Goal: Information Seeking & Learning: Learn about a topic

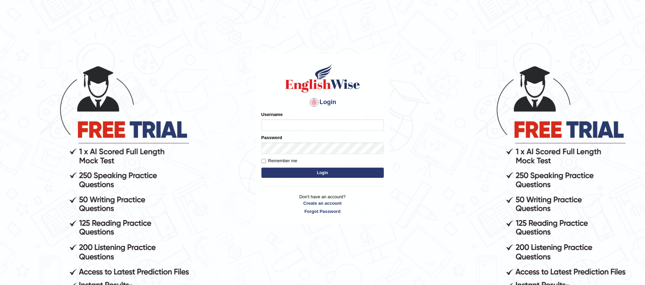
type input "Joelmensah_parramatta"
click at [317, 172] on button "Login" at bounding box center [322, 173] width 122 height 10
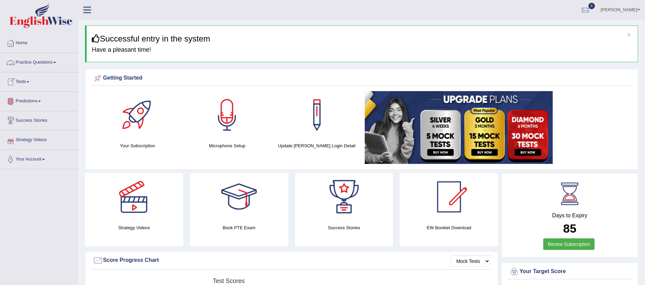
click at [42, 60] on link "Practice Questions" at bounding box center [38, 61] width 77 height 17
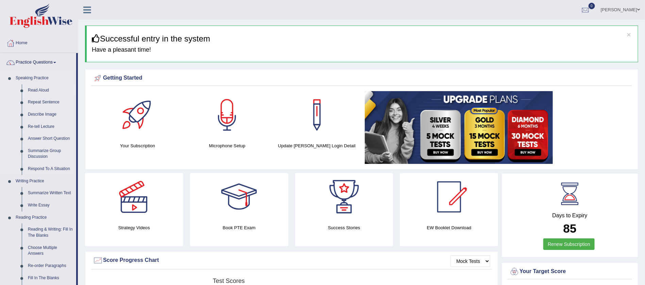
click at [38, 89] on link "Read Aloud" at bounding box center [50, 90] width 51 height 12
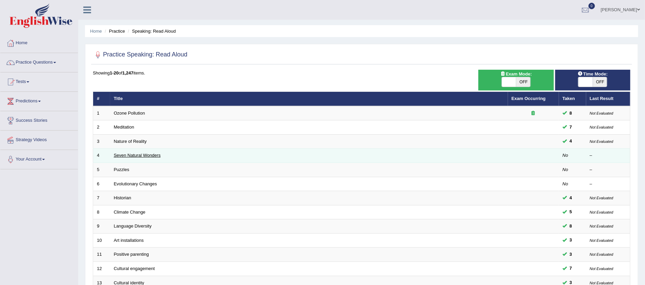
click at [121, 153] on link "Seven Natural Wonders" at bounding box center [137, 155] width 47 height 5
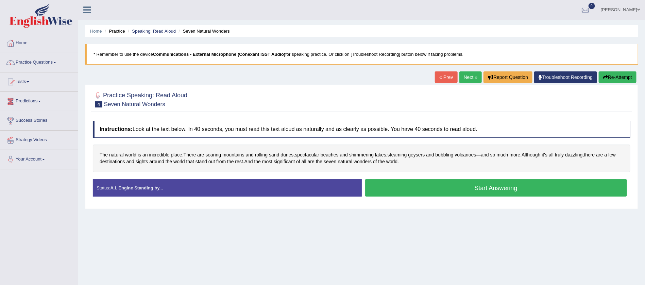
click at [54, 61] on link "Practice Questions" at bounding box center [38, 61] width 77 height 17
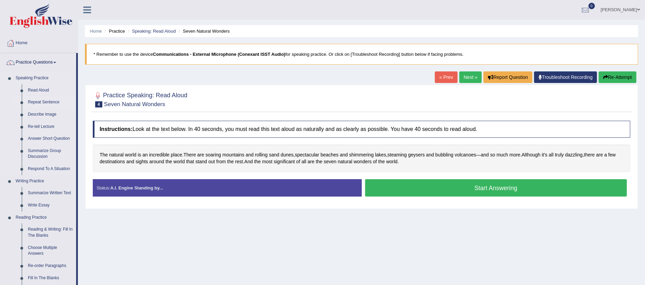
click at [50, 100] on link "Repeat Sentence" at bounding box center [50, 102] width 51 height 12
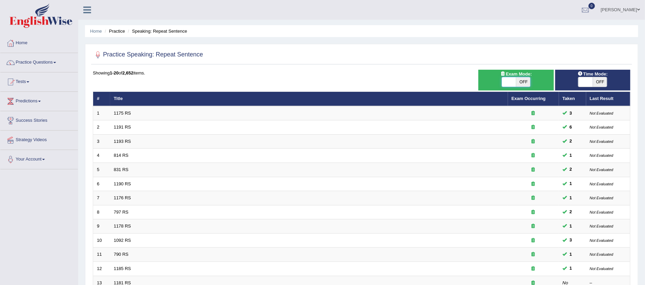
click at [512, 81] on span at bounding box center [509, 82] width 14 height 10
checkbox input "true"
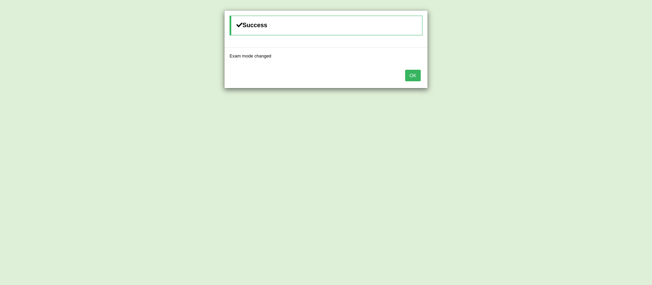
click at [415, 73] on button "OK" at bounding box center [413, 76] width 16 height 12
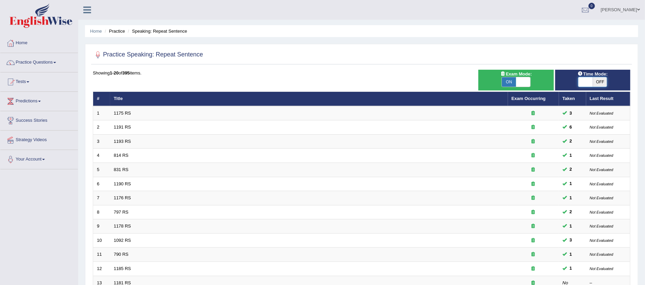
click at [589, 82] on span at bounding box center [585, 82] width 14 height 10
checkbox input "true"
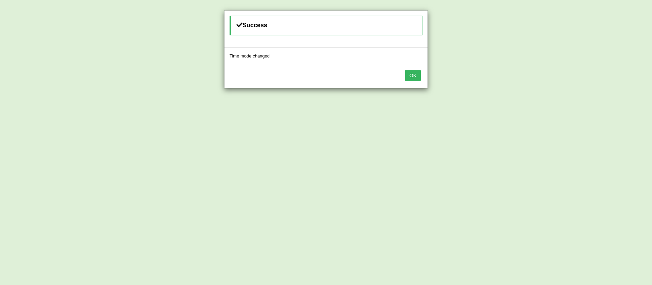
click at [414, 75] on button "OK" at bounding box center [413, 76] width 16 height 12
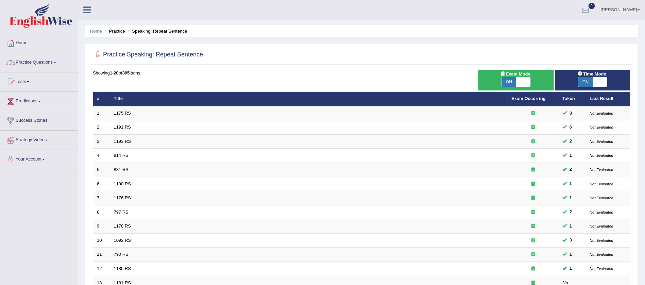
click at [56, 62] on span at bounding box center [54, 62] width 3 height 1
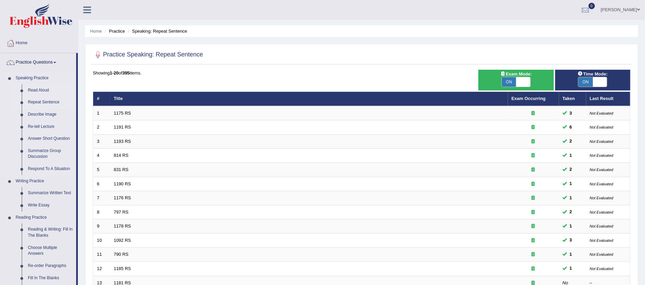
click at [44, 91] on link "Read Aloud" at bounding box center [50, 90] width 51 height 12
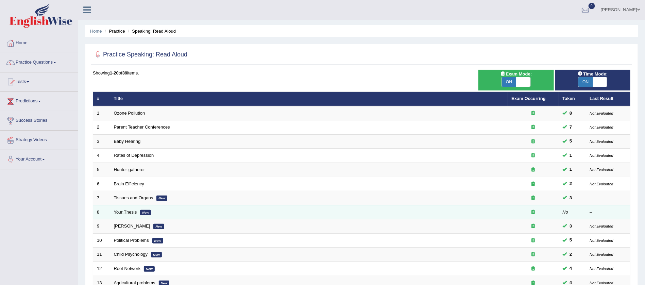
click at [129, 209] on link "Your Thesis" at bounding box center [125, 211] width 23 height 5
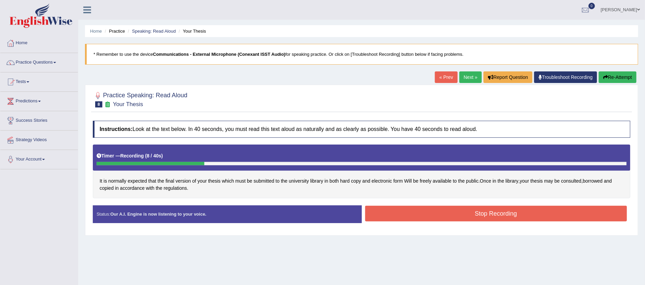
click at [496, 215] on button "Stop Recording" at bounding box center [496, 214] width 262 height 16
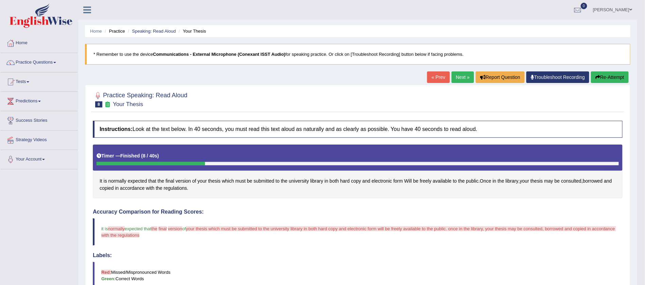
click at [607, 79] on button "Re-Attempt" at bounding box center [610, 77] width 38 height 12
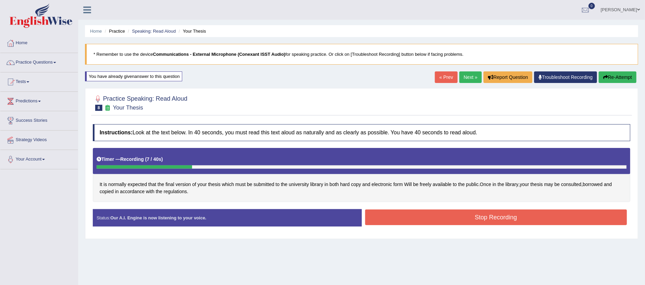
click at [489, 214] on button "Stop Recording" at bounding box center [496, 217] width 262 height 16
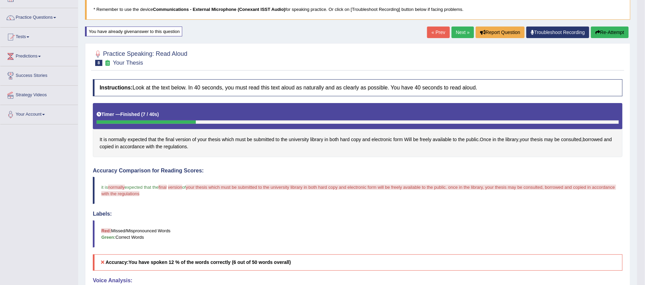
scroll to position [41, 0]
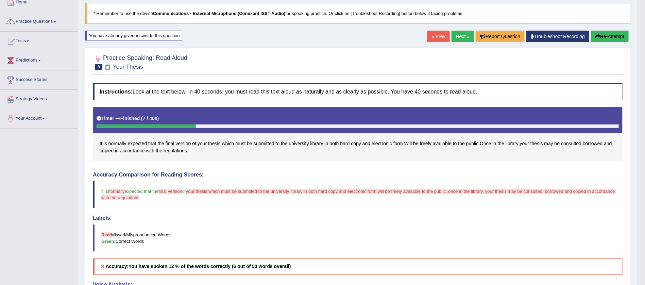
click at [611, 36] on button "Re-Attempt" at bounding box center [610, 37] width 38 height 12
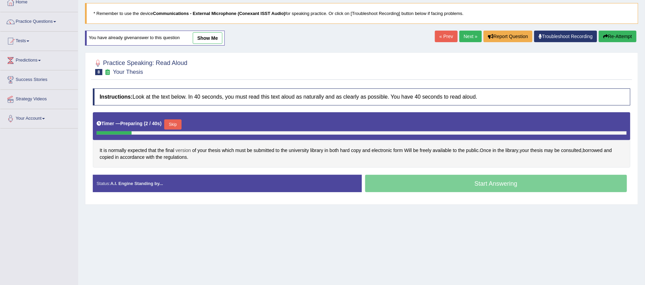
drag, startPoint x: 248, startPoint y: 136, endPoint x: 187, endPoint y: 148, distance: 62.5
click at [187, 148] on div "Instructions: Look at the text below. In 40 seconds, you must read this text al…" at bounding box center [361, 143] width 541 height 116
click at [187, 148] on span "version" at bounding box center [182, 150] width 15 height 7
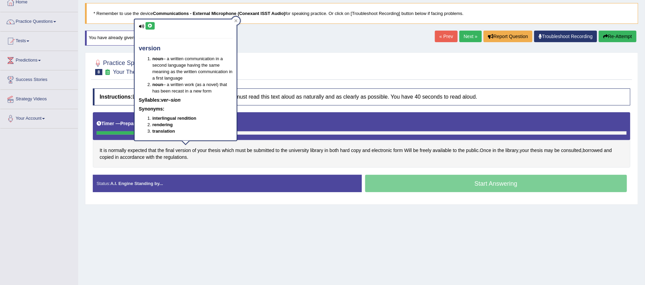
click at [151, 22] on button at bounding box center [149, 25] width 9 height 7
click at [117, 150] on span "normally" at bounding box center [117, 150] width 18 height 7
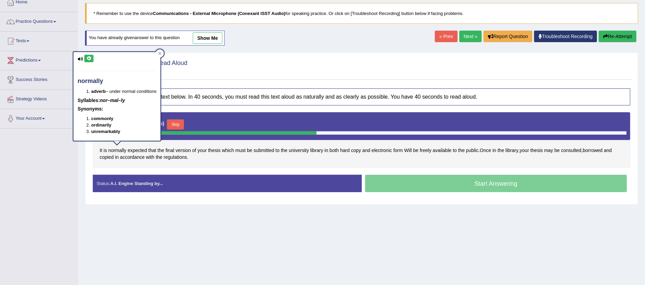
click at [88, 59] on icon at bounding box center [88, 58] width 5 height 4
click at [55, 178] on div "Toggle navigation Home Practice Questions Speaking Practice Read Aloud Repeat S…" at bounding box center [322, 135] width 645 height 353
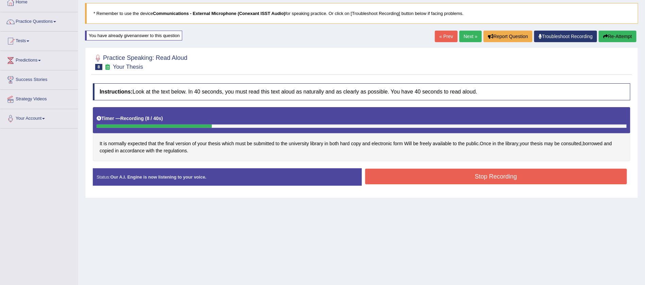
click at [481, 173] on button "Stop Recording" at bounding box center [496, 177] width 262 height 16
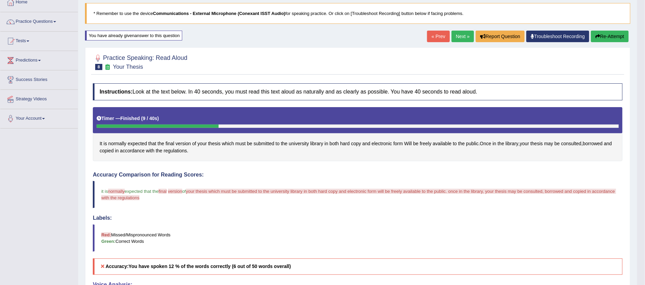
click at [607, 36] on button "Re-Attempt" at bounding box center [610, 37] width 38 height 12
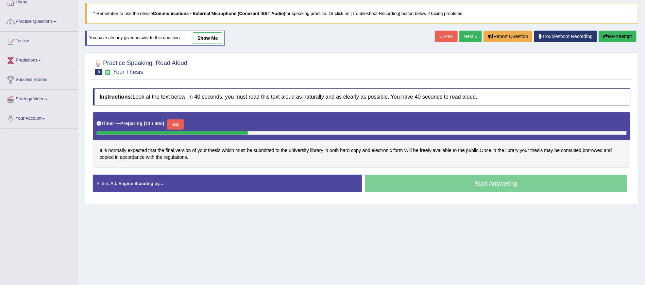
click at [175, 122] on button "Skip" at bounding box center [175, 124] width 17 height 10
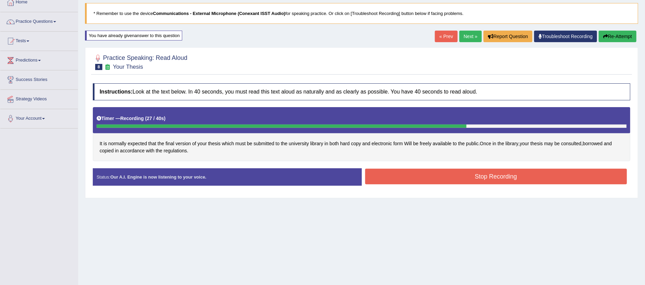
click at [491, 176] on button "Stop Recording" at bounding box center [496, 177] width 262 height 16
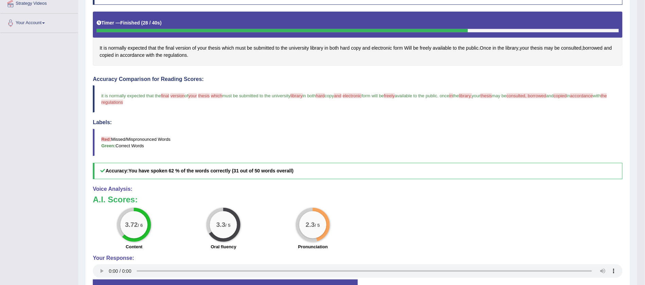
scroll to position [143, 0]
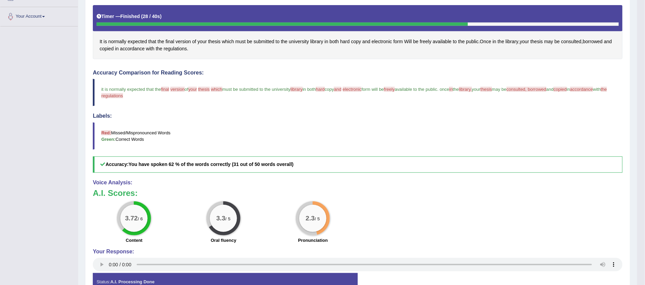
click at [36, 153] on div "Toggle navigation Home Practice Questions Speaking Practice Read Aloud Repeat S…" at bounding box center [318, 89] width 637 height 464
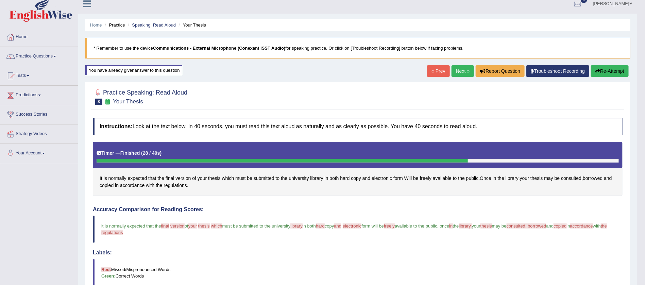
scroll to position [0, 0]
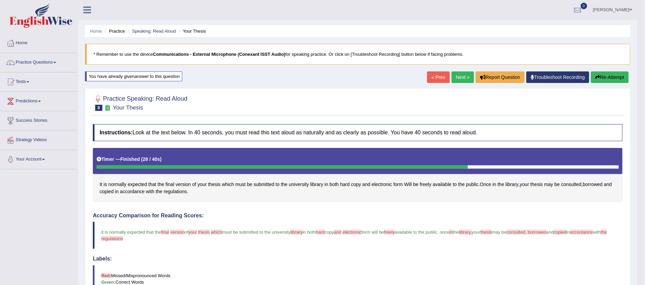
click at [56, 60] on link "Practice Questions" at bounding box center [38, 61] width 77 height 17
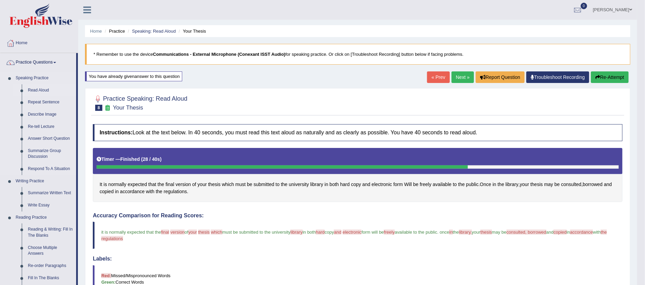
click at [48, 88] on link "Read Aloud" at bounding box center [50, 90] width 51 height 12
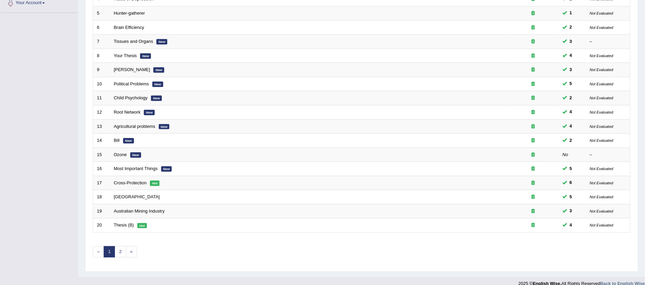
scroll to position [162, 0]
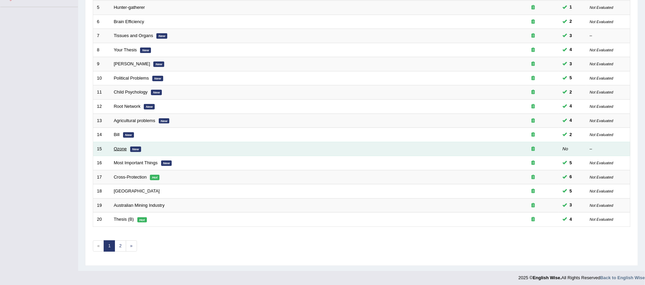
click at [124, 146] on link "Ozone" at bounding box center [120, 148] width 13 height 5
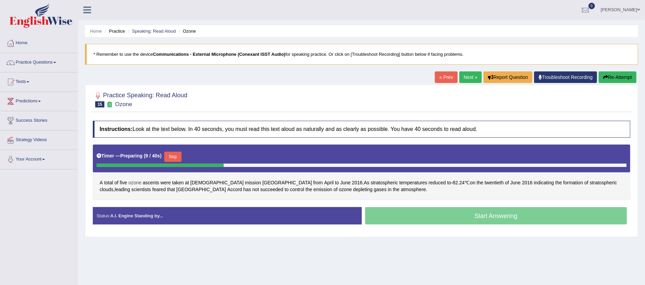
click at [134, 182] on span "ozone" at bounding box center [134, 182] width 13 height 7
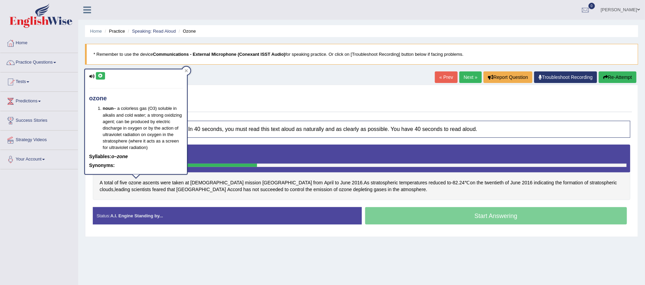
click at [101, 74] on icon at bounding box center [100, 76] width 5 height 4
click at [154, 182] on span "ascents" at bounding box center [151, 182] width 16 height 7
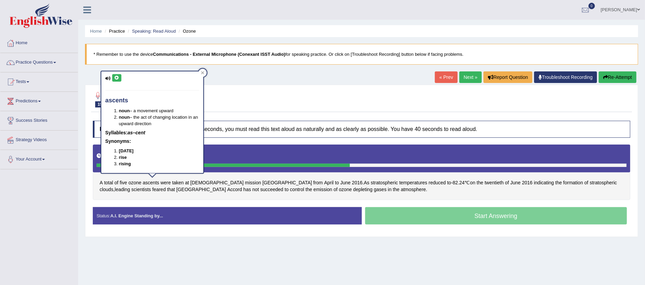
click at [117, 76] on icon at bounding box center [116, 78] width 5 height 4
click at [38, 212] on div "Toggle navigation Home Practice Questions Speaking Practice Read Aloud Repeat S…" at bounding box center [322, 176] width 645 height 353
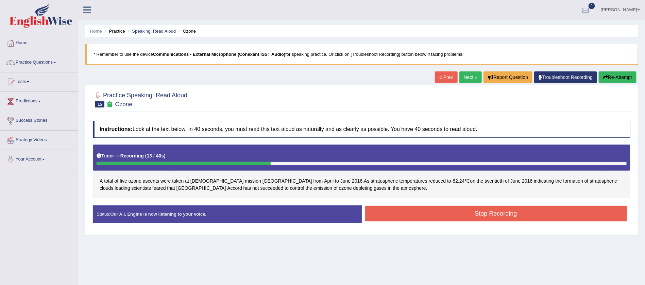
click at [498, 213] on button "Stop Recording" at bounding box center [496, 214] width 262 height 16
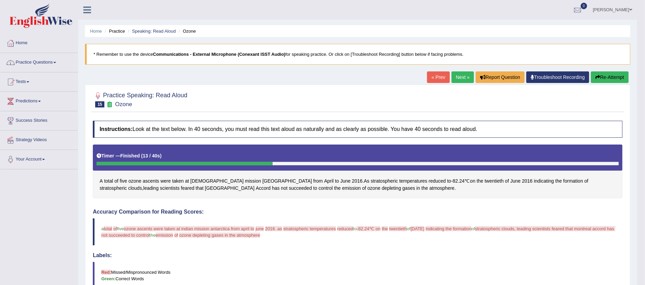
click at [57, 61] on link "Practice Questions" at bounding box center [38, 61] width 77 height 17
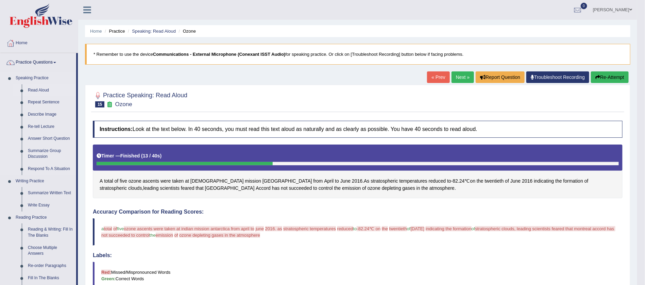
click at [49, 90] on link "Read Aloud" at bounding box center [50, 90] width 51 height 12
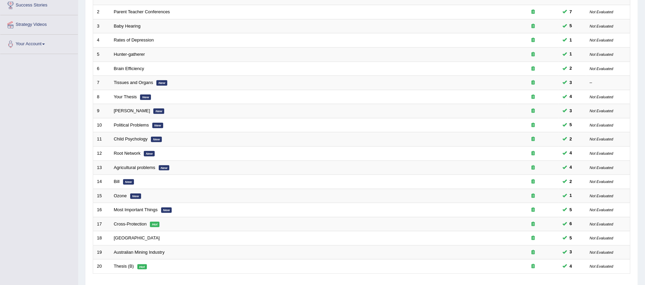
scroll to position [162, 0]
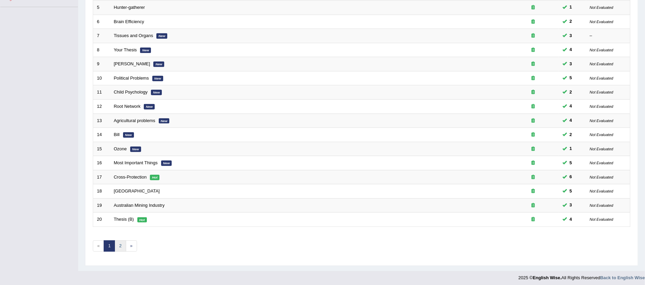
click at [120, 243] on link "2" at bounding box center [120, 245] width 11 height 11
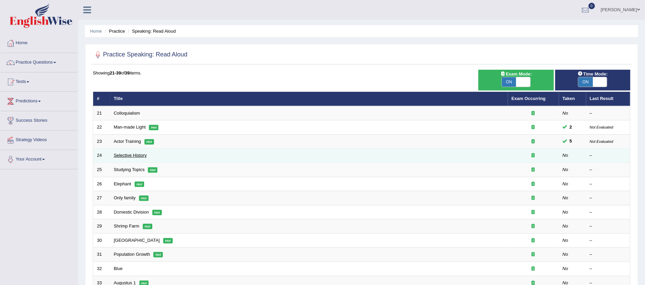
click at [124, 155] on link "Selective History" at bounding box center [130, 155] width 33 height 5
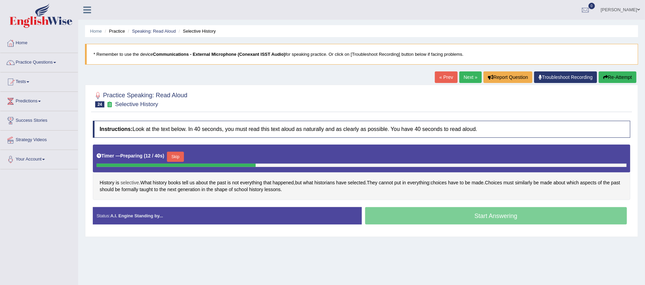
click at [132, 182] on span "selective" at bounding box center [129, 182] width 18 height 7
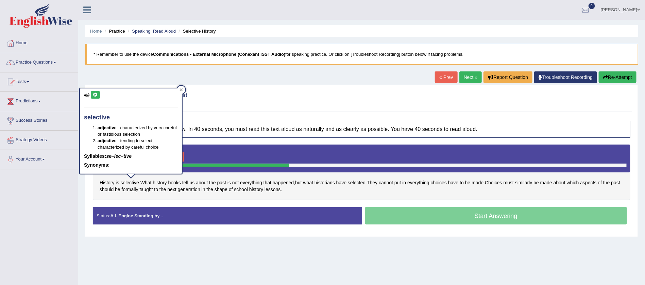
click at [95, 92] on button at bounding box center [95, 94] width 9 height 7
click at [59, 227] on div "Toggle navigation Home Practice Questions Speaking Practice Read Aloud Repeat S…" at bounding box center [322, 176] width 645 height 353
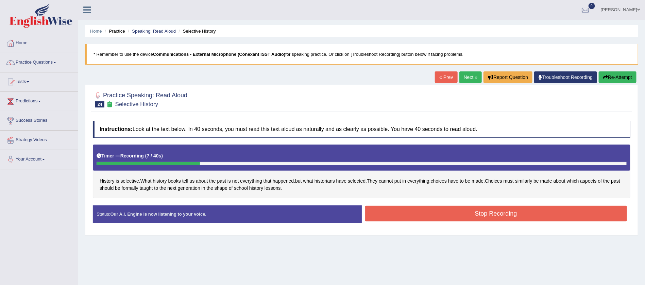
click at [499, 211] on button "Stop Recording" at bounding box center [496, 214] width 262 height 16
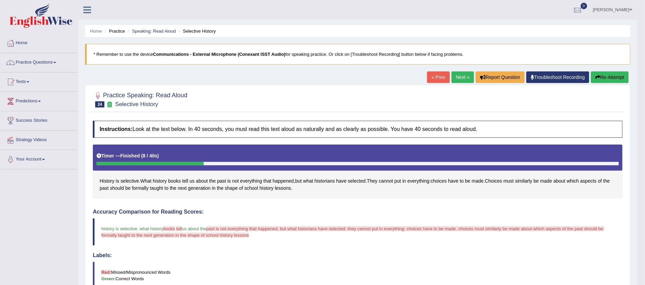
click at [459, 75] on link "Next »" at bounding box center [462, 77] width 22 height 12
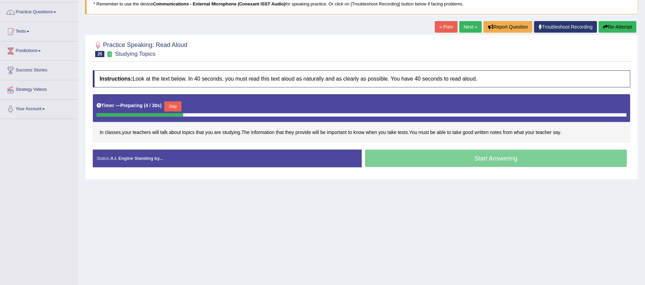
scroll to position [61, 0]
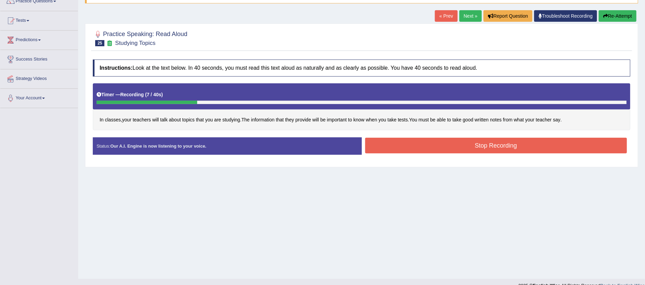
click at [508, 148] on button "Stop Recording" at bounding box center [496, 146] width 262 height 16
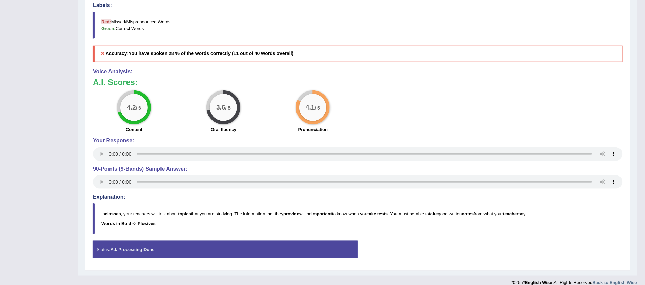
scroll to position [245, 0]
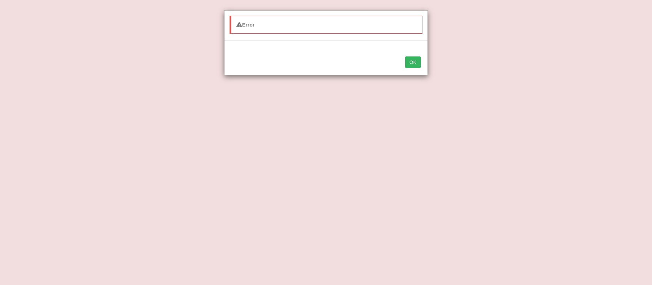
click at [412, 61] on button "OK" at bounding box center [413, 62] width 16 height 12
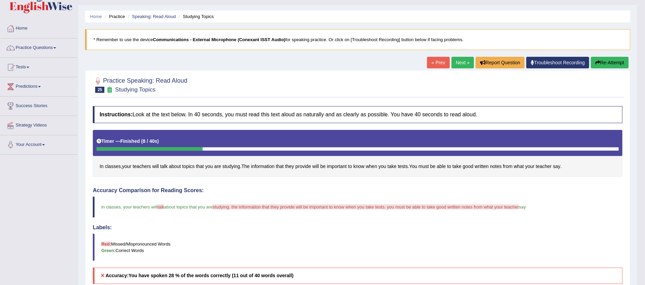
scroll to position [0, 0]
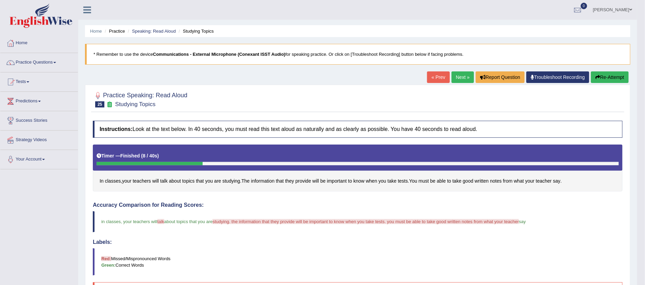
click at [630, 7] on span at bounding box center [630, 9] width 3 height 4
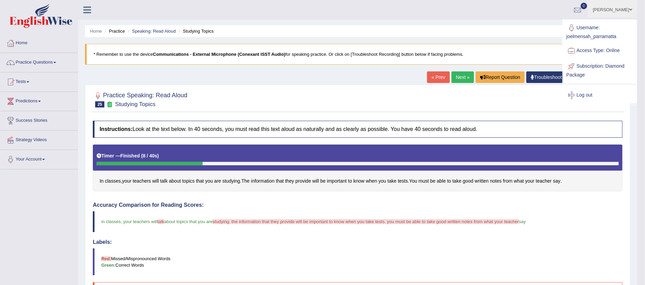
click at [586, 93] on link "Log out" at bounding box center [599, 95] width 73 height 16
